Goal: Check status

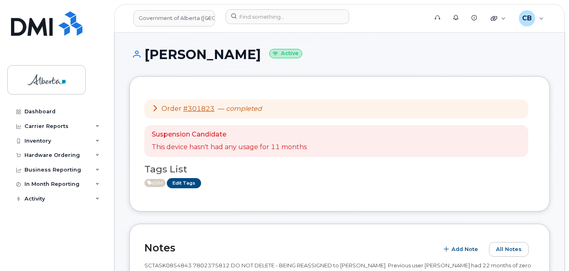
scroll to position [245, 0]
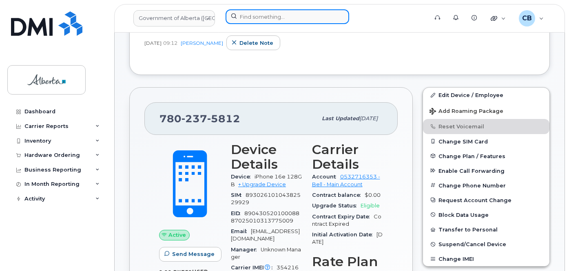
click at [285, 18] on input at bounding box center [287, 16] width 124 height 15
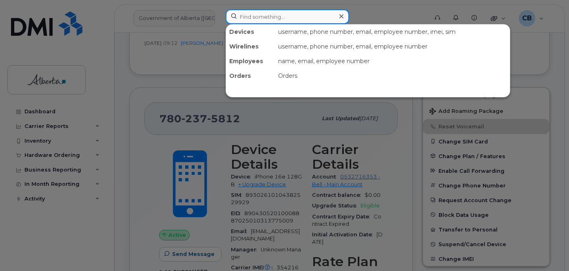
paste input "4033521835"
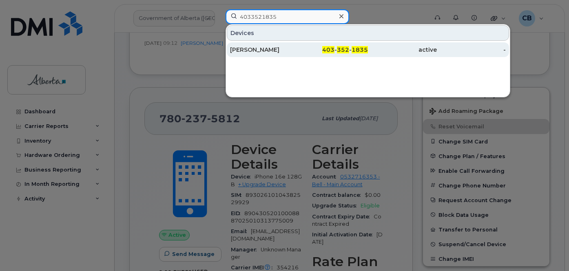
type input "4033521835"
click at [255, 49] on div "[PERSON_NAME]" at bounding box center [264, 50] width 69 height 8
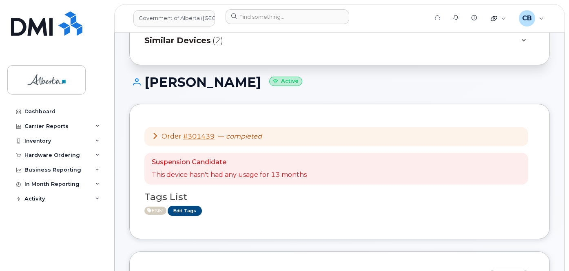
scroll to position [41, 0]
